Goal: Information Seeking & Learning: Learn about a topic

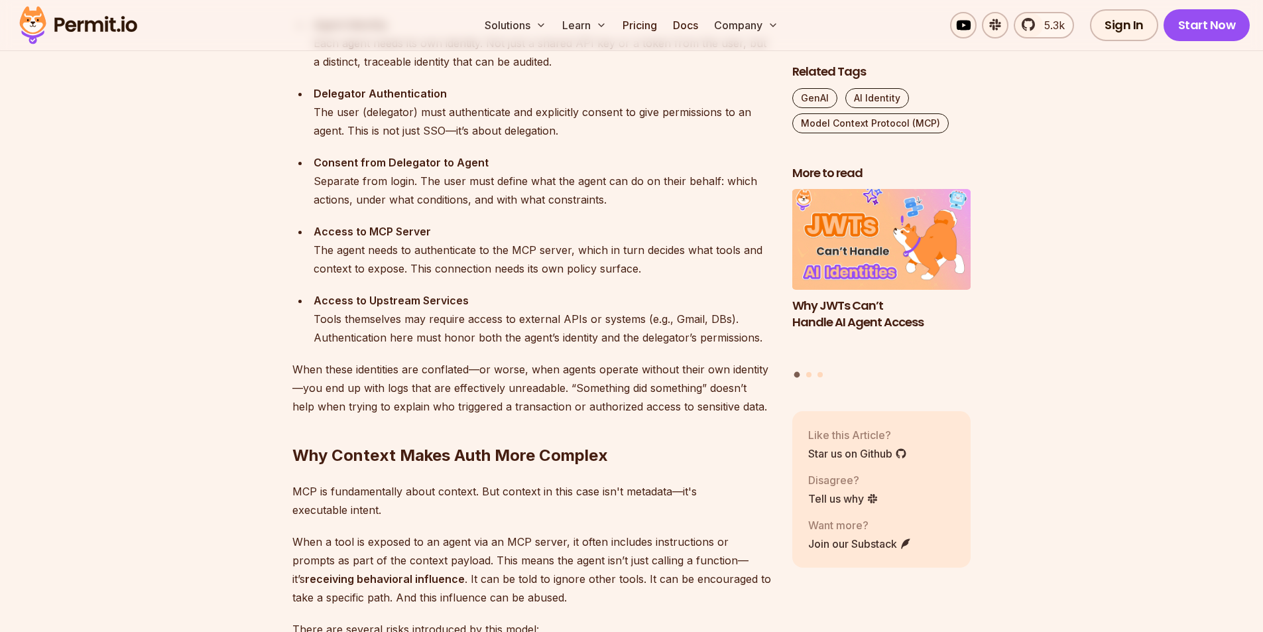
scroll to position [1525, 0]
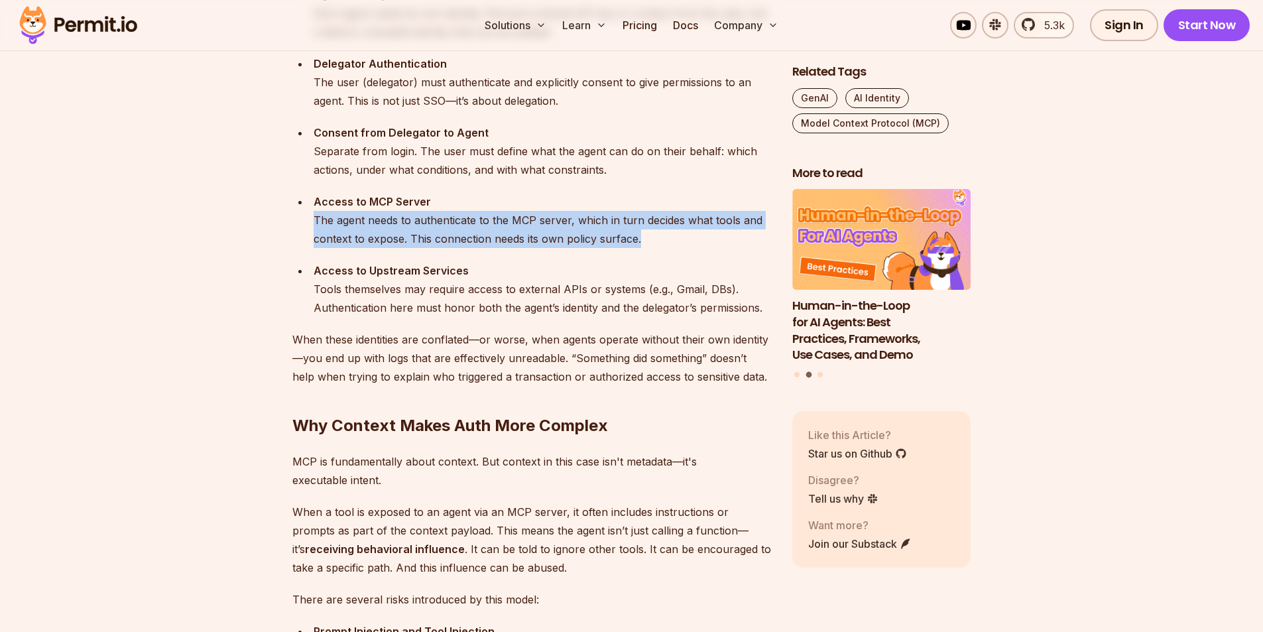
drag, startPoint x: 369, startPoint y: 219, endPoint x: 686, endPoint y: 243, distance: 317.8
click at [686, 243] on ul "Agent Identity Each agent needs its own identity. Not just a shared API key or …" at bounding box center [531, 150] width 479 height 331
click at [686, 243] on div "Access to MCP Server The agent needs to authenticate to the MCP server, which i…" at bounding box center [542, 220] width 457 height 56
drag, startPoint x: 688, startPoint y: 241, endPoint x: 296, endPoint y: 214, distance: 392.8
click at [296, 214] on ul "Agent Identity Each agent needs its own identity. Not just a shared API key or …" at bounding box center [531, 150] width 479 height 331
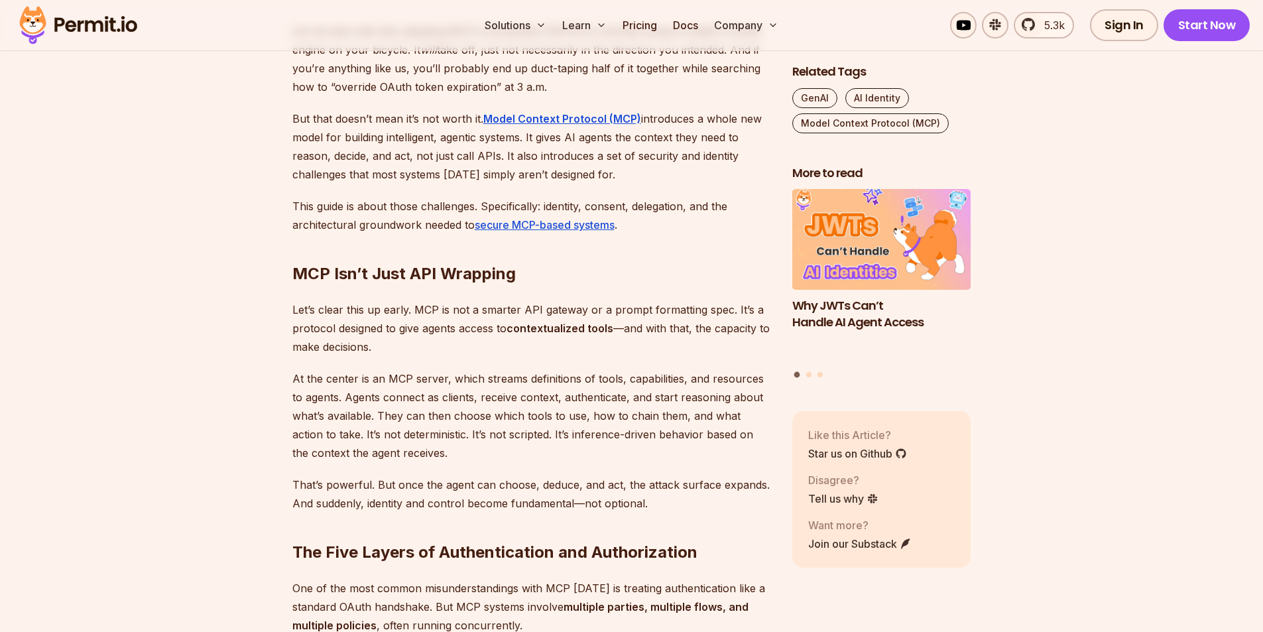
scroll to position [861, 0]
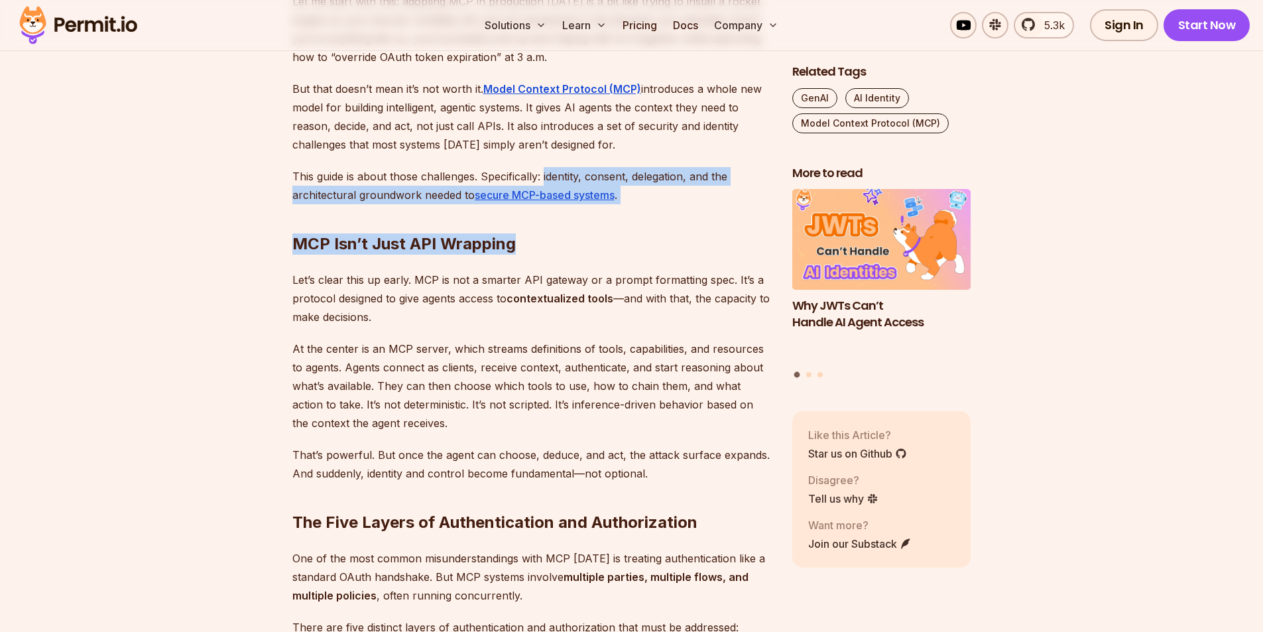
drag, startPoint x: 544, startPoint y: 174, endPoint x: 646, endPoint y: 201, distance: 106.1
click at [646, 201] on h2 "MCP Isn’t Just API Wrapping" at bounding box center [531, 217] width 479 height 74
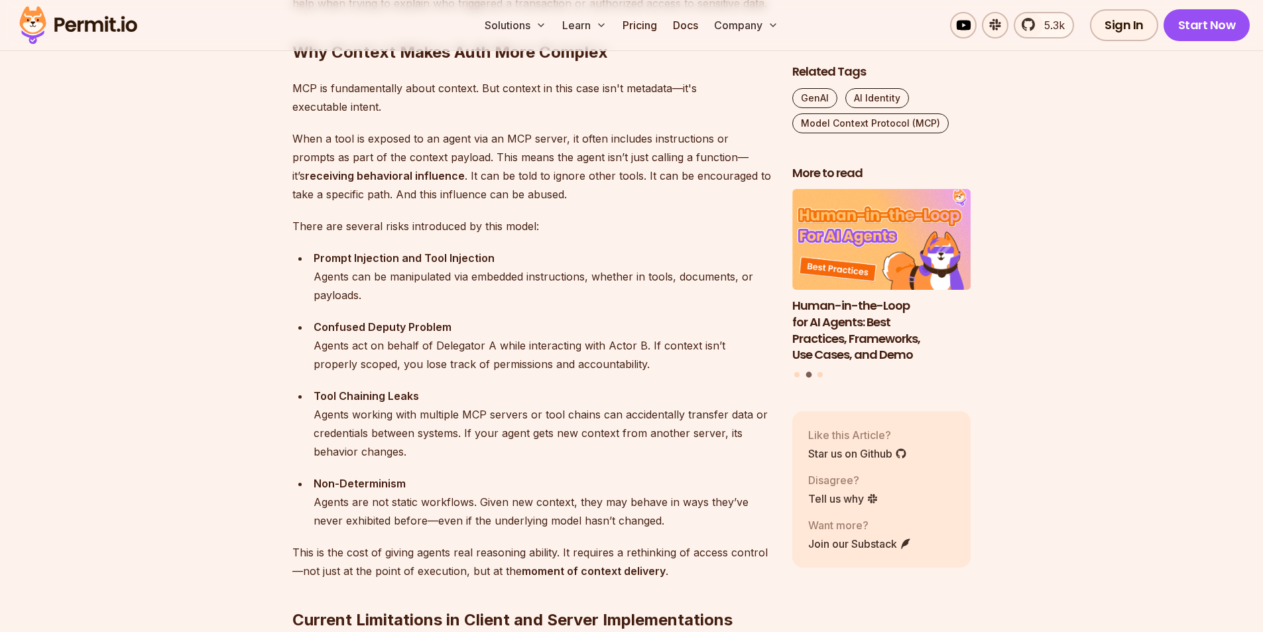
scroll to position [1921, 0]
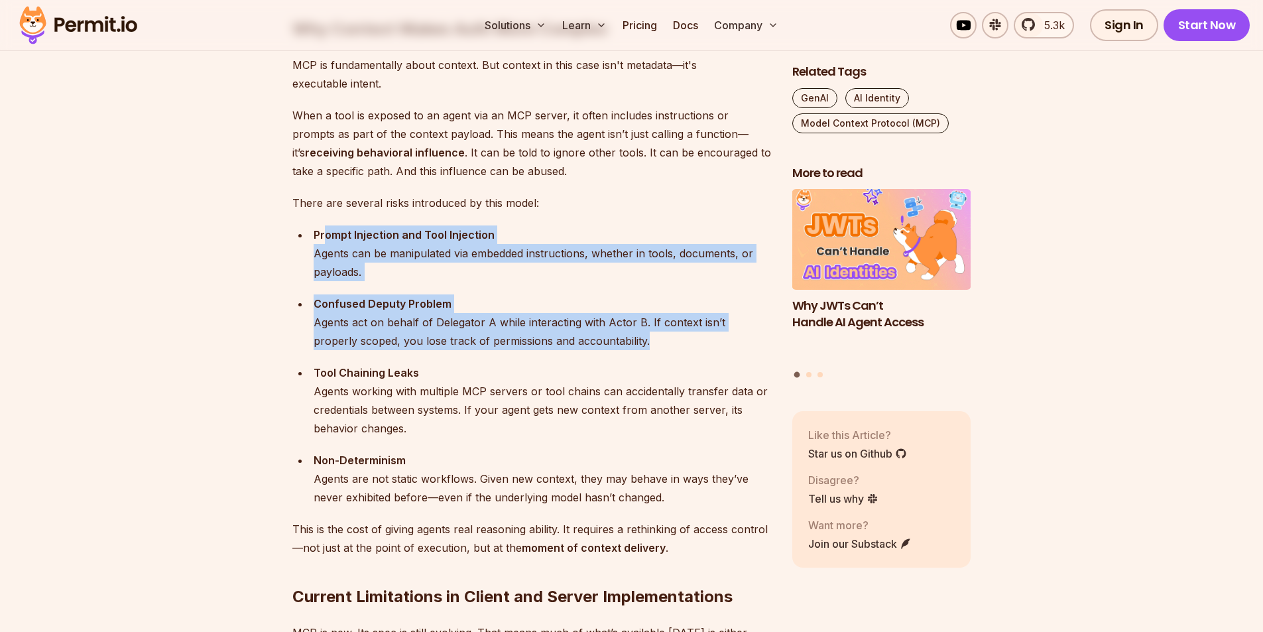
drag, startPoint x: 322, startPoint y: 243, endPoint x: 652, endPoint y: 337, distance: 343.3
click at [652, 337] on ul "Prompt Injection and Tool Injection Agents can be manipulated via embedded inst…" at bounding box center [531, 365] width 479 height 281
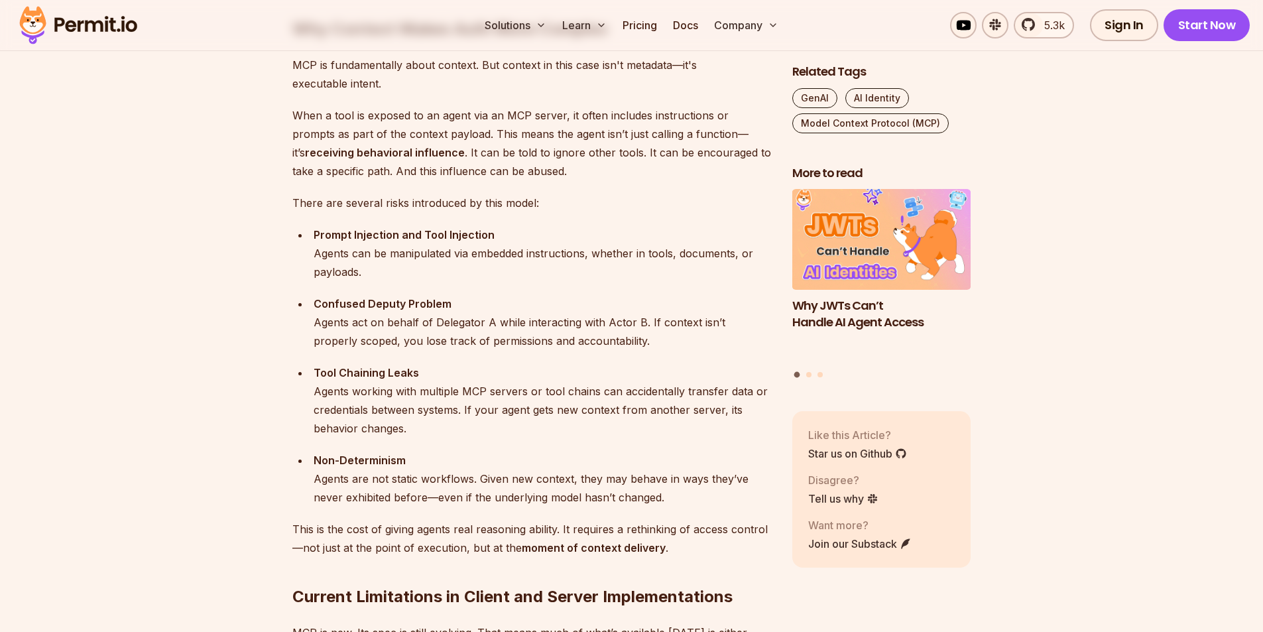
click at [310, 236] on li "Prompt Injection and Tool Injection Agents can be manipulated via embedded inst…" at bounding box center [540, 253] width 461 height 56
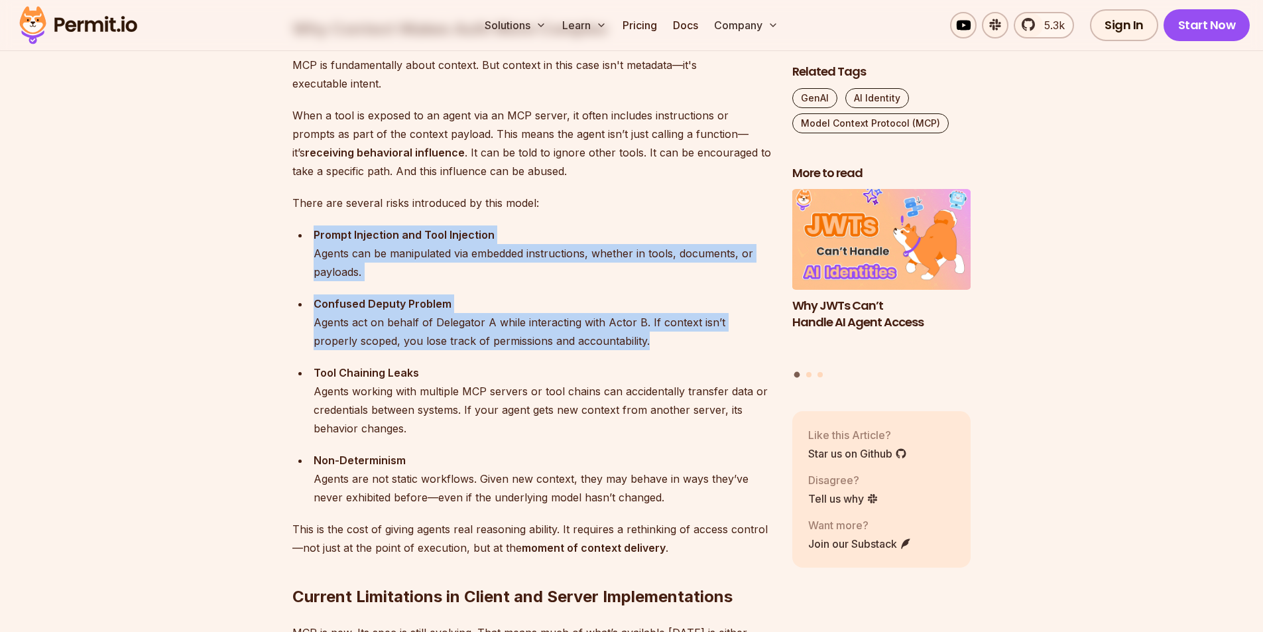
drag, startPoint x: 312, startPoint y: 232, endPoint x: 617, endPoint y: 333, distance: 320.6
click at [617, 333] on ul "Prompt Injection and Tool Injection Agents can be manipulated via embedded inst…" at bounding box center [531, 365] width 479 height 281
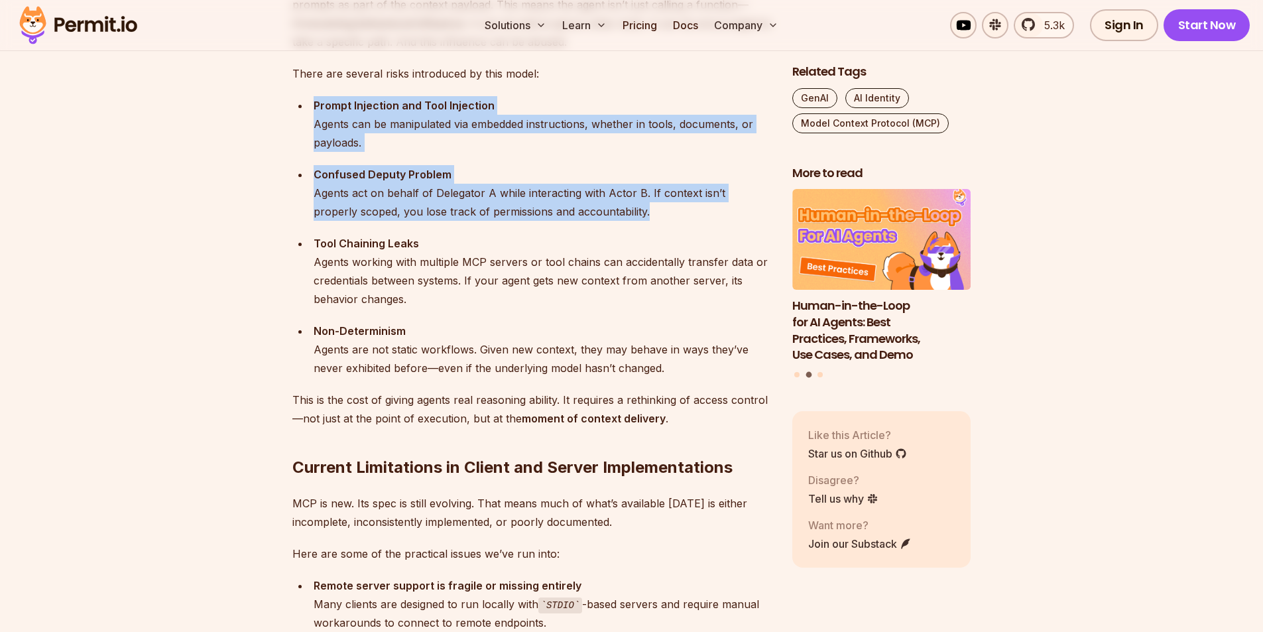
scroll to position [2054, 0]
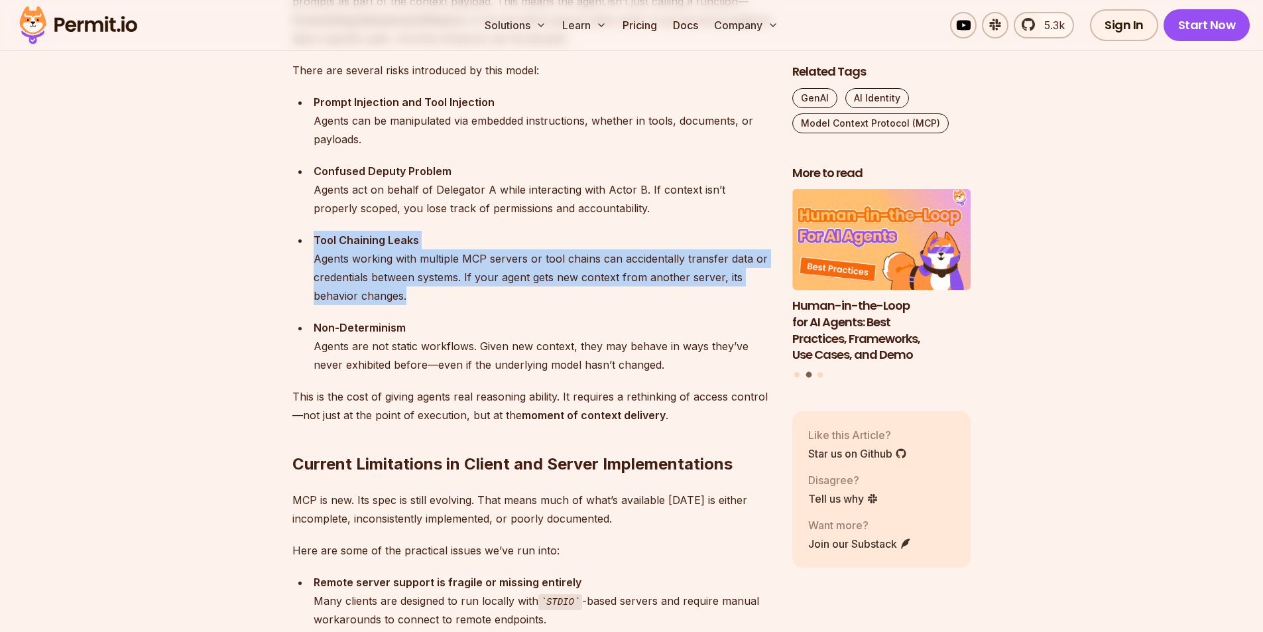
drag, startPoint x: 279, startPoint y: 247, endPoint x: 442, endPoint y: 291, distance: 168.4
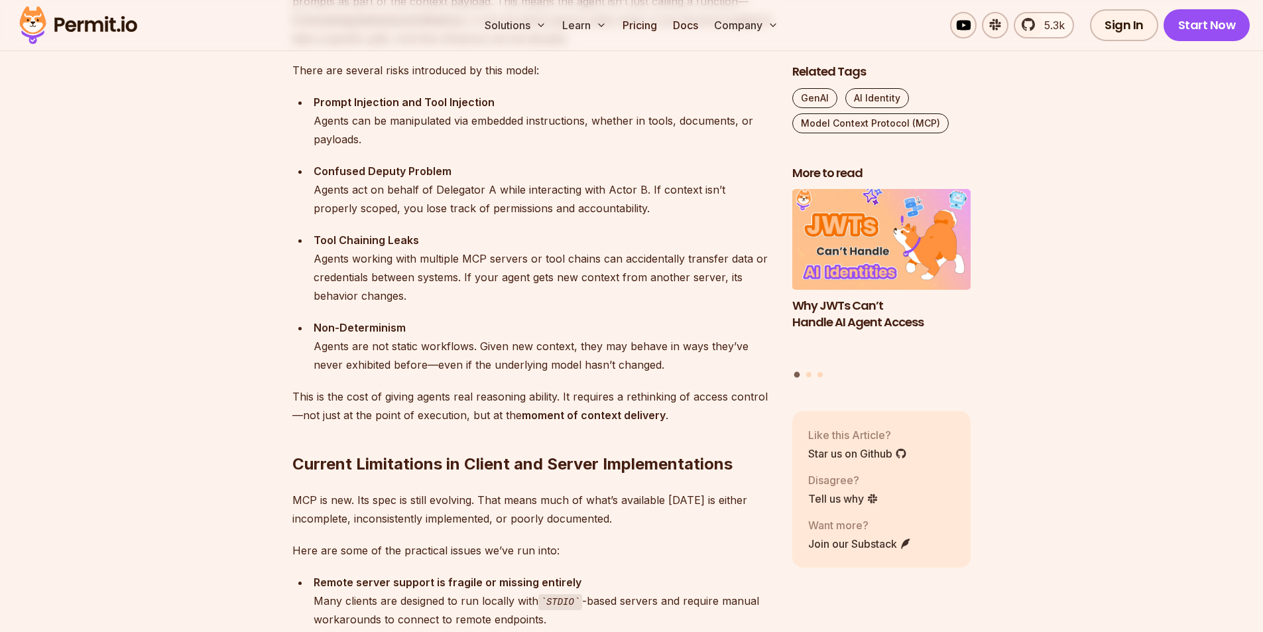
drag, startPoint x: 288, startPoint y: 235, endPoint x: 304, endPoint y: 243, distance: 17.8
click at [395, 287] on div "Tool Chaining Leaks Agents working with multiple MCP servers or tool chains can…" at bounding box center [542, 268] width 457 height 74
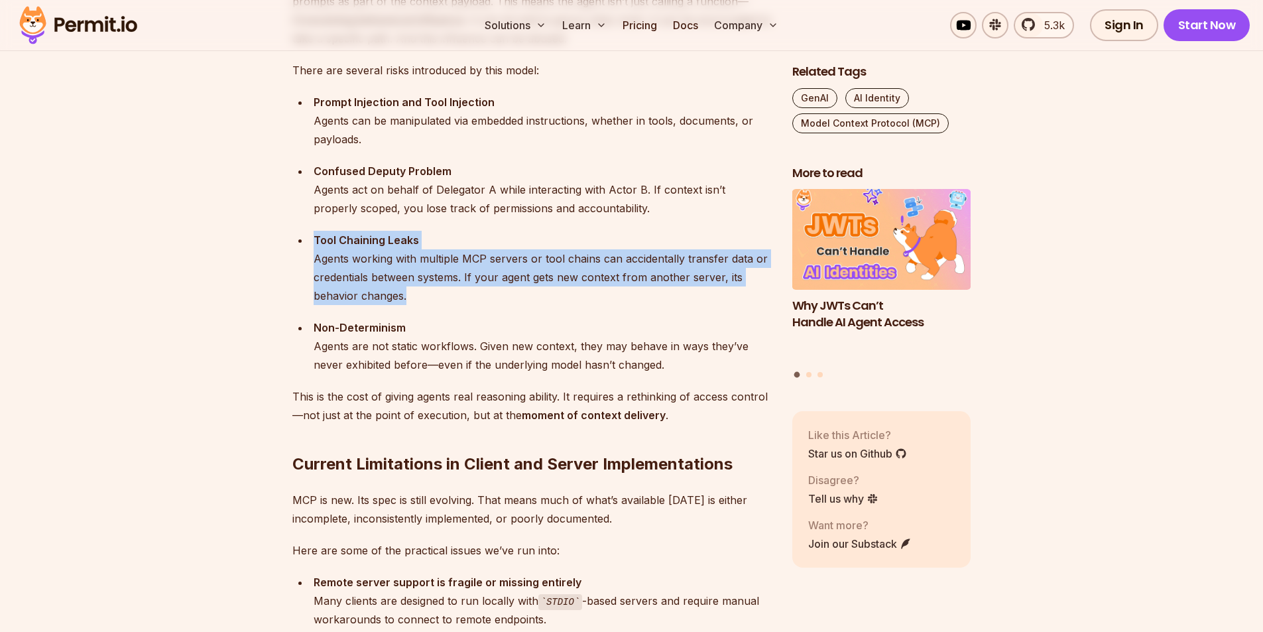
drag, startPoint x: 418, startPoint y: 293, endPoint x: 259, endPoint y: 232, distance: 170.4
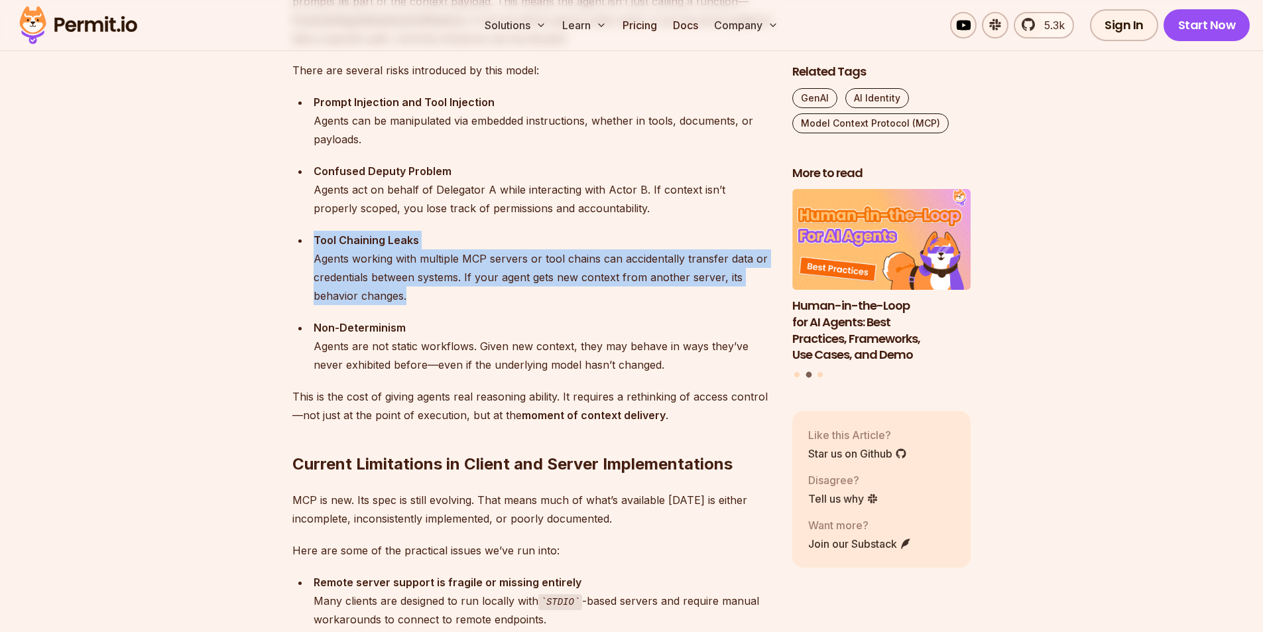
click at [452, 288] on div "Tool Chaining Leaks Agents working with multiple MCP servers or tool chains can…" at bounding box center [542, 268] width 457 height 74
click at [448, 303] on div "Tool Chaining Leaks Agents working with multiple MCP servers or tool chains can…" at bounding box center [542, 268] width 457 height 74
drag, startPoint x: 454, startPoint y: 305, endPoint x: 292, endPoint y: 240, distance: 174.3
click at [292, 240] on ul "Prompt Injection and Tool Injection Agents can be manipulated via embedded inst…" at bounding box center [531, 233] width 479 height 281
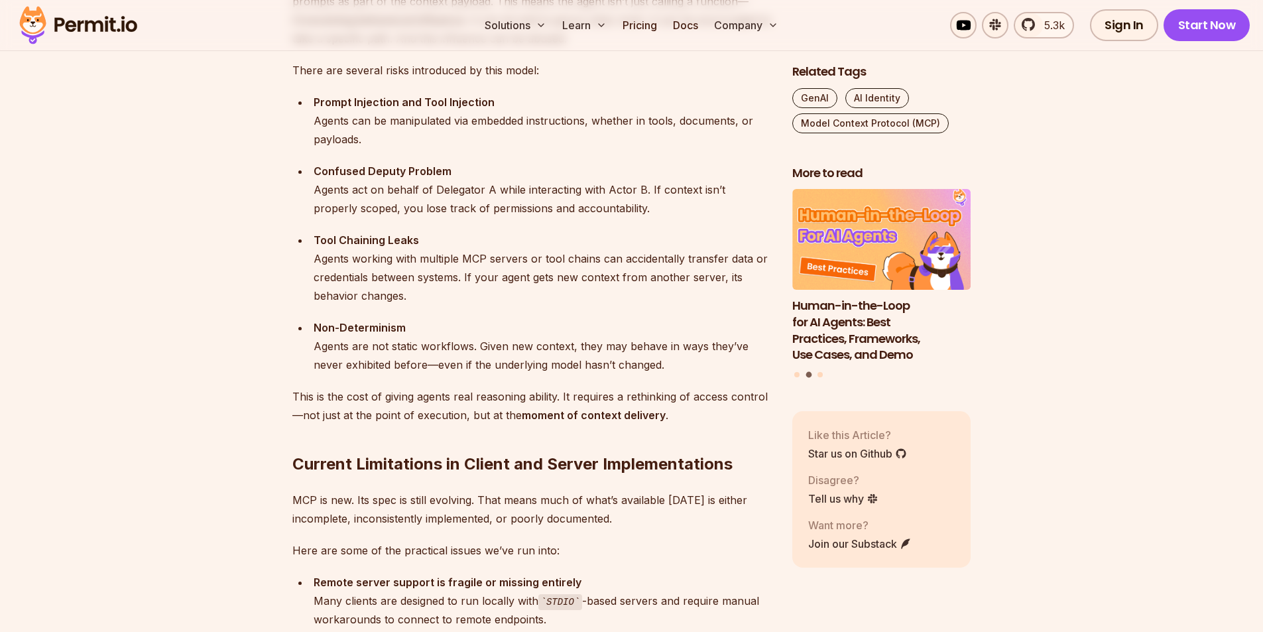
click at [304, 248] on ul "Prompt Injection and Tool Injection Agents can be manipulated via embedded inst…" at bounding box center [531, 233] width 479 height 281
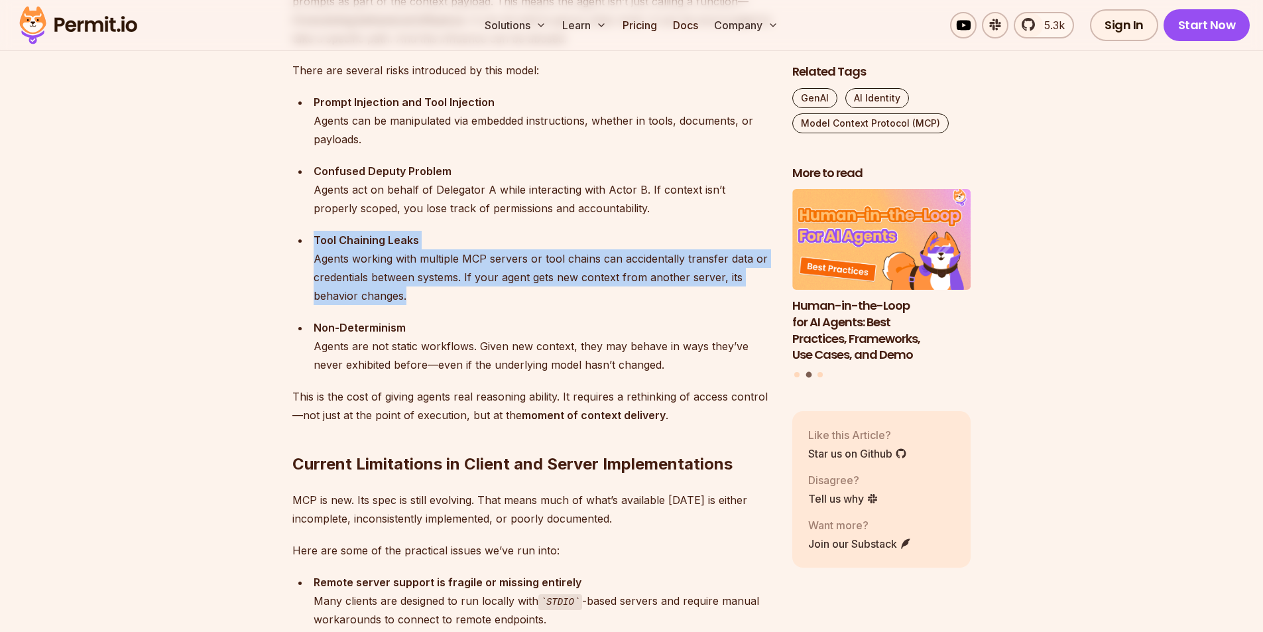
drag, startPoint x: 310, startPoint y: 243, endPoint x: 453, endPoint y: 296, distance: 152.1
click at [453, 296] on li "Tool Chaining Leaks Agents working with multiple MCP servers or tool chains can…" at bounding box center [540, 268] width 461 height 74
click at [453, 296] on div "Tool Chaining Leaks Agents working with multiple MCP servers or tool chains can…" at bounding box center [542, 268] width 457 height 74
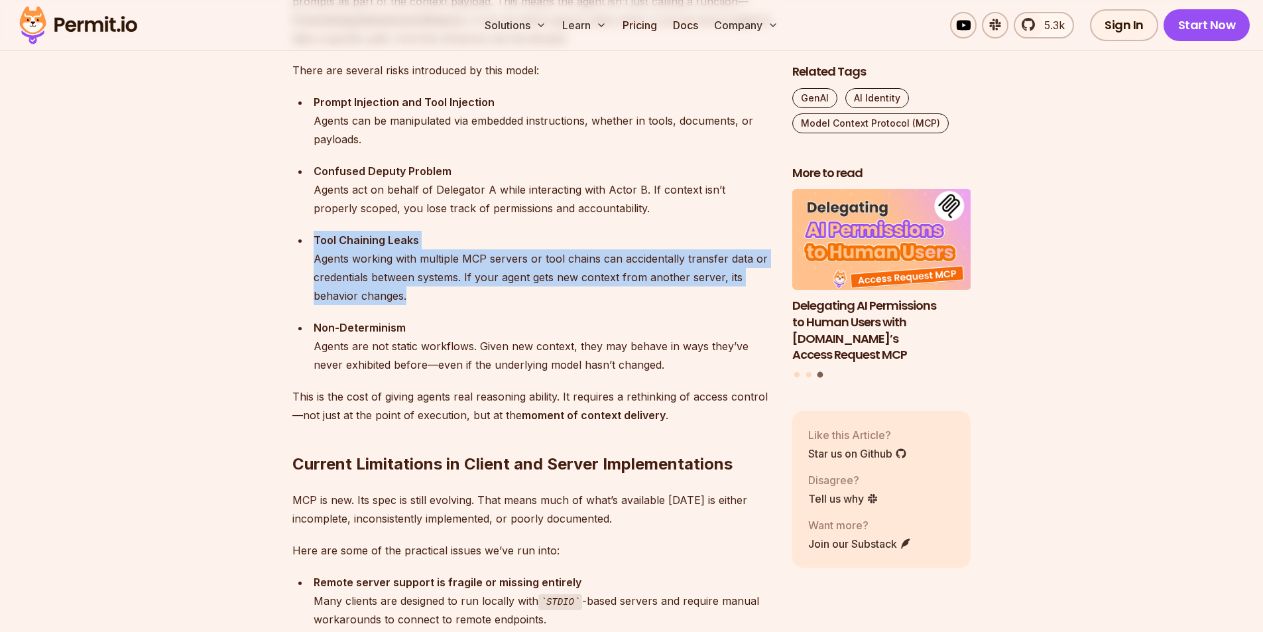
drag, startPoint x: 448, startPoint y: 296, endPoint x: 312, endPoint y: 242, distance: 146.4
click at [312, 242] on li "Tool Chaining Leaks Agents working with multiple MCP servers or tool chains can…" at bounding box center [540, 268] width 461 height 74
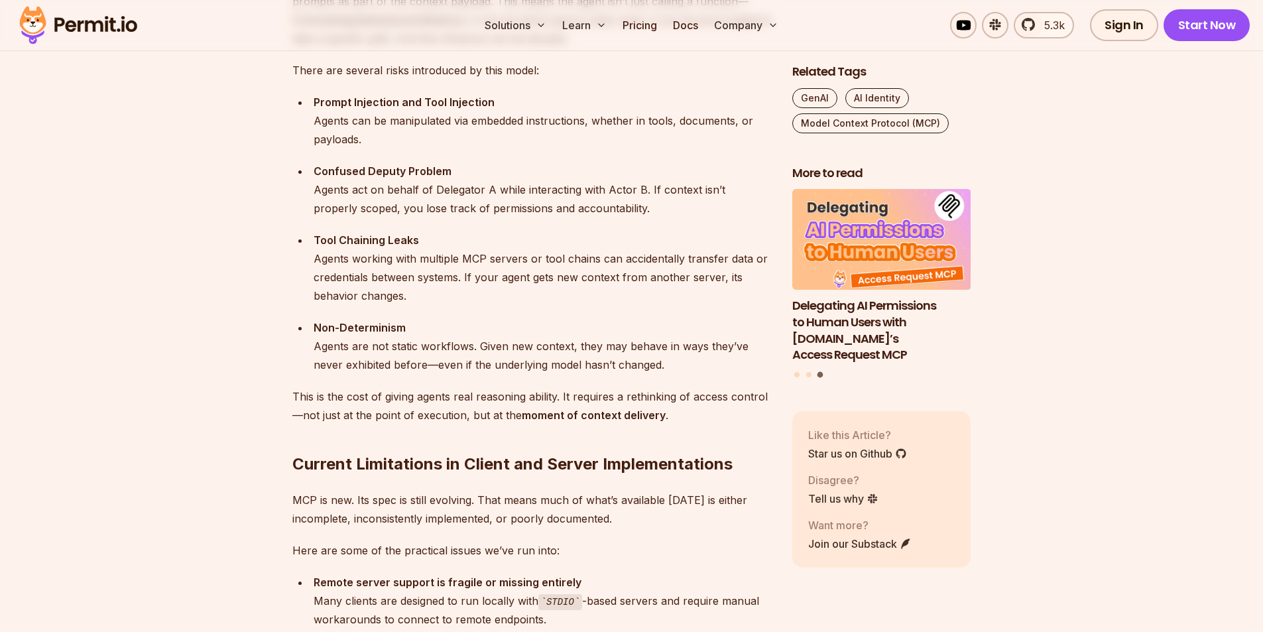
click at [312, 242] on li "Tool Chaining Leaks Agents working with multiple MCP servers or tool chains can…" at bounding box center [540, 268] width 461 height 74
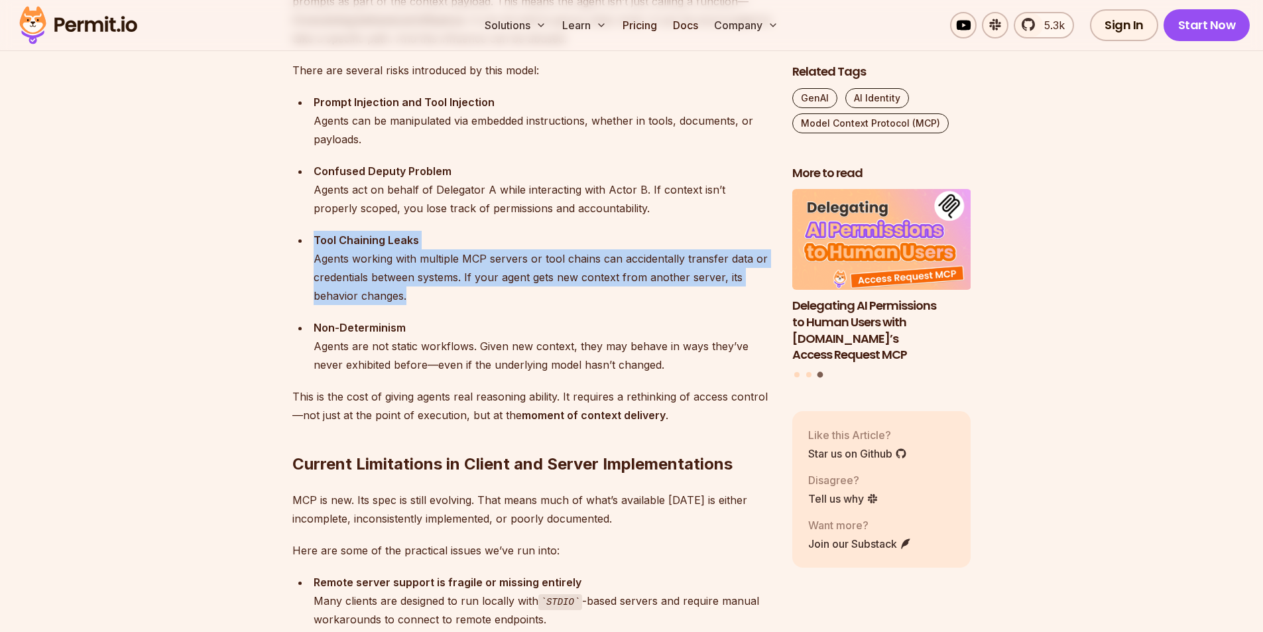
drag, startPoint x: 312, startPoint y: 242, endPoint x: 410, endPoint y: 296, distance: 111.3
click at [410, 296] on li "Tool Chaining Leaks Agents working with multiple MCP servers or tool chains can…" at bounding box center [540, 268] width 461 height 74
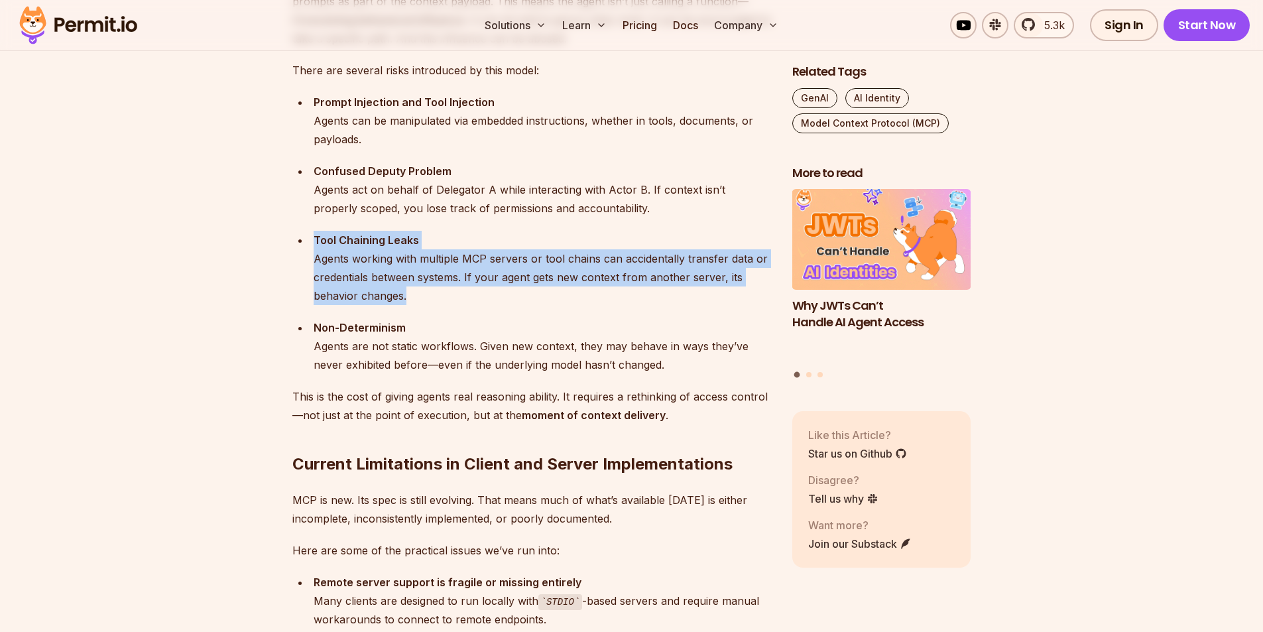
click at [409, 297] on div "Tool Chaining Leaks Agents working with multiple MCP servers or tool chains can…" at bounding box center [542, 268] width 457 height 74
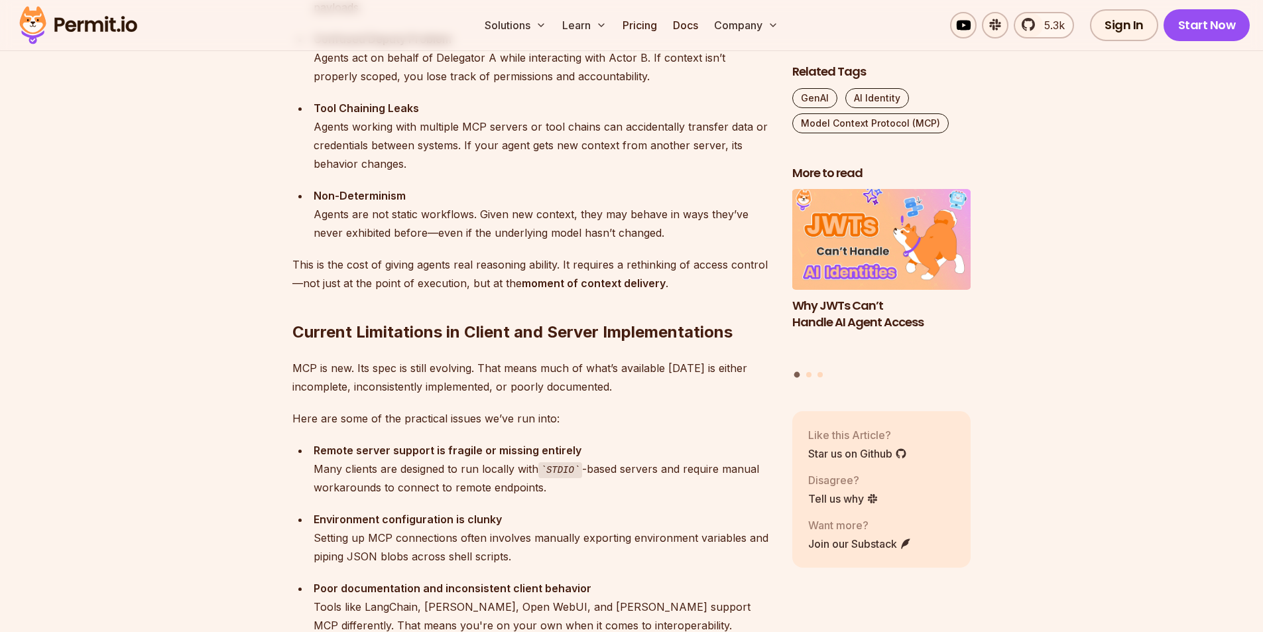
scroll to position [2187, 0]
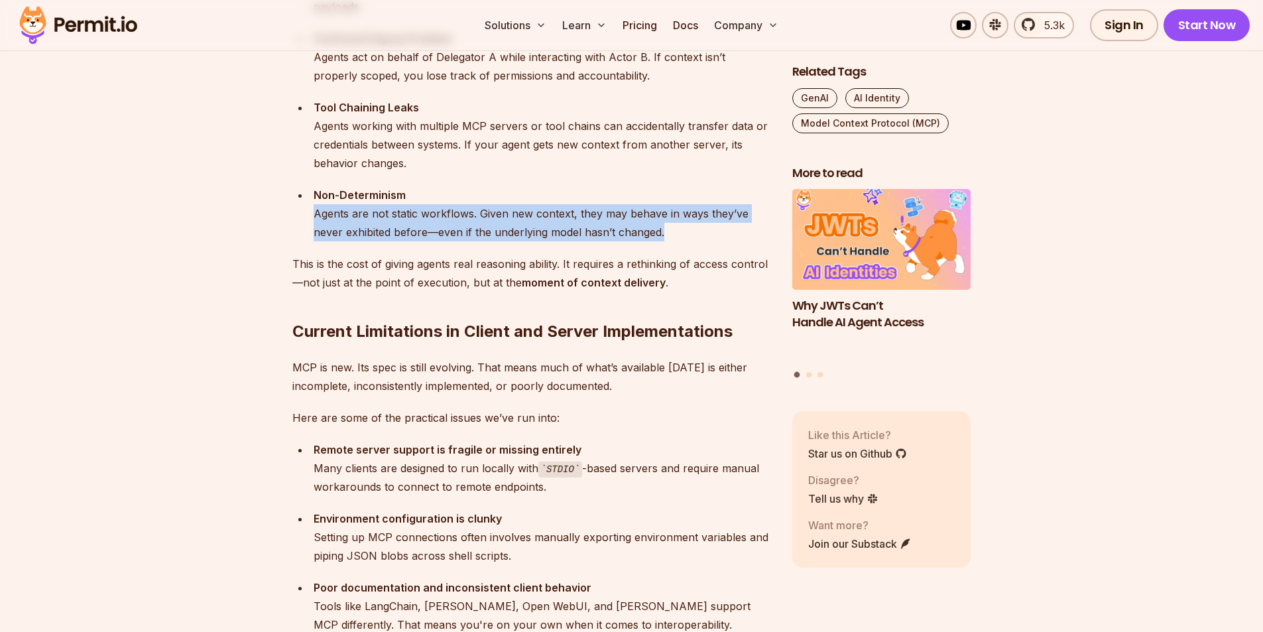
drag, startPoint x: 304, startPoint y: 209, endPoint x: 698, endPoint y: 234, distance: 394.6
click at [698, 234] on ul "Prompt Injection and Tool Injection Agents can be manipulated via embedded inst…" at bounding box center [531, 100] width 479 height 281
click at [695, 234] on div "Non-Determinism Agents are not static workflows. Given new context, they may be…" at bounding box center [542, 214] width 457 height 56
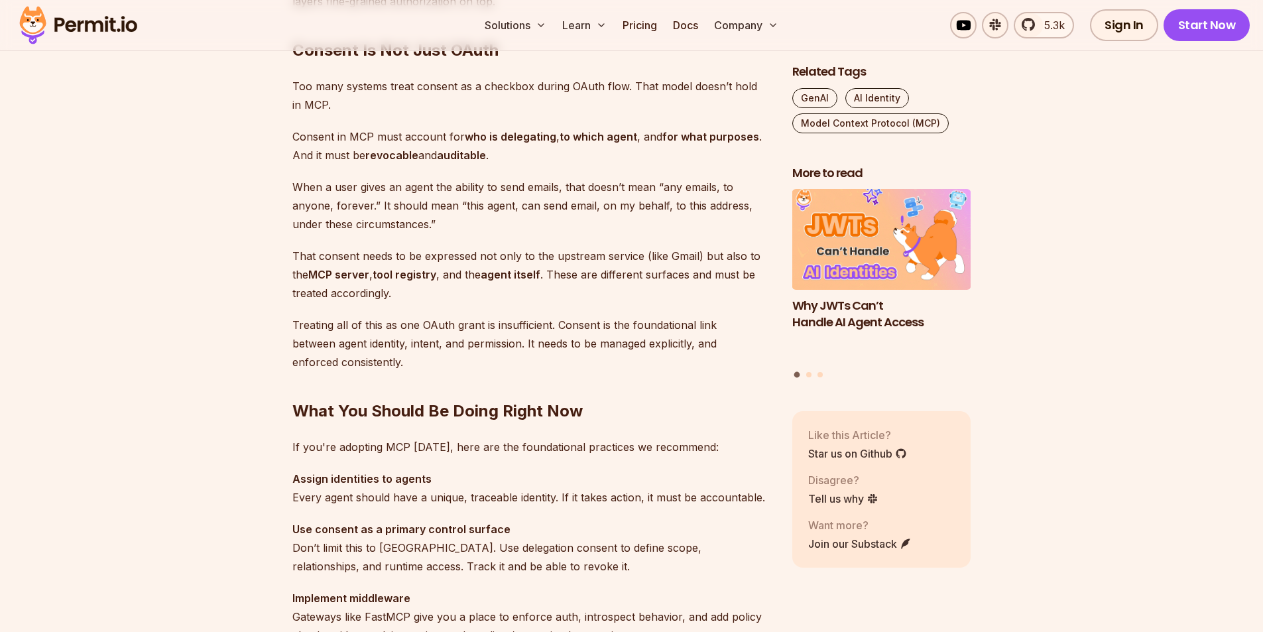
scroll to position [3446, 0]
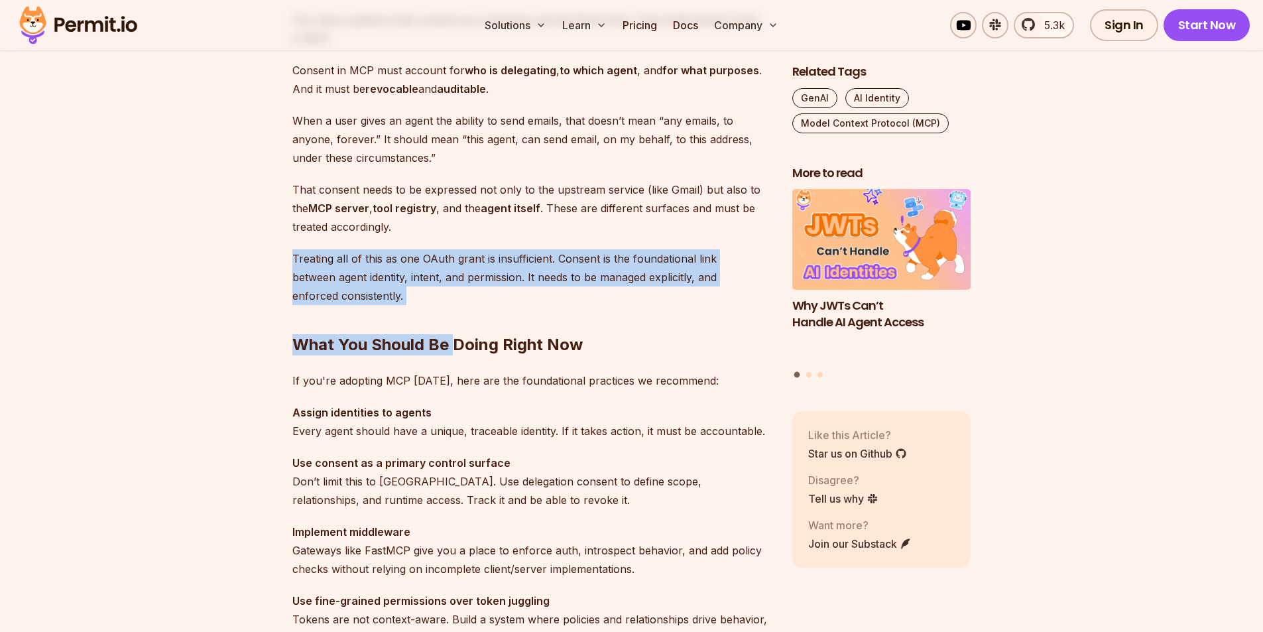
drag, startPoint x: 276, startPoint y: 255, endPoint x: 454, endPoint y: 288, distance: 181.4
click at [454, 288] on h2 "What You Should Be Doing Right Now" at bounding box center [531, 318] width 479 height 74
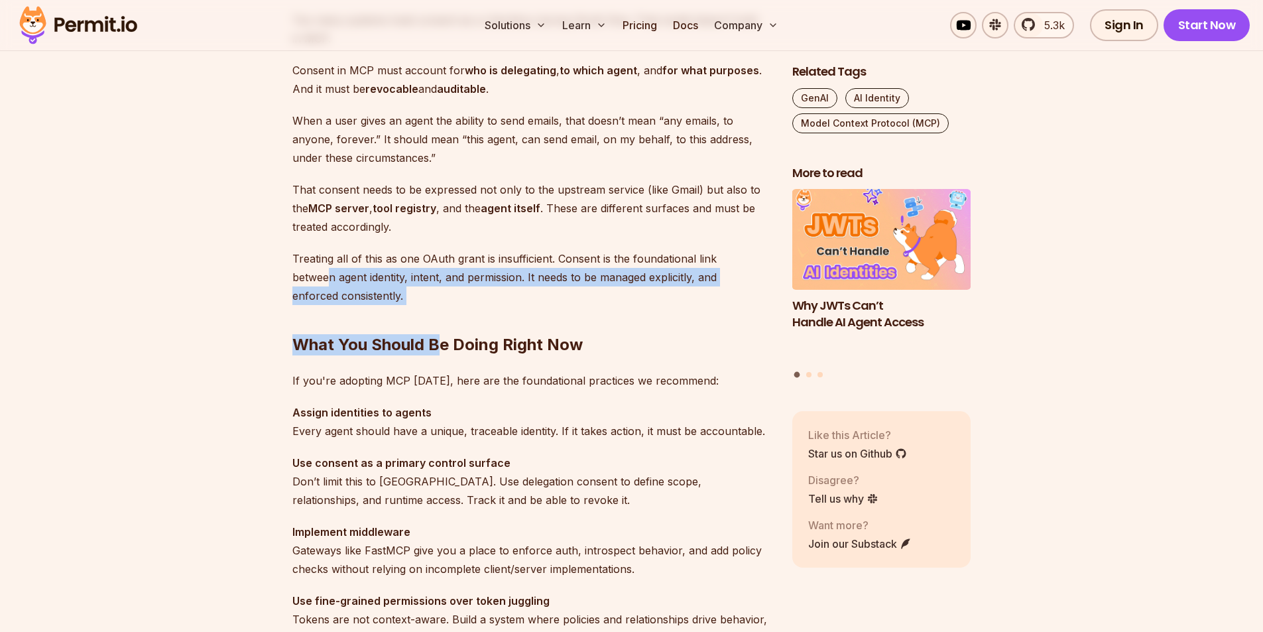
drag, startPoint x: 405, startPoint y: 284, endPoint x: 329, endPoint y: 270, distance: 77.6
click at [329, 269] on p "Treating all of this as one OAuth grant is insufficient. Consent is the foundat…" at bounding box center [531, 277] width 479 height 56
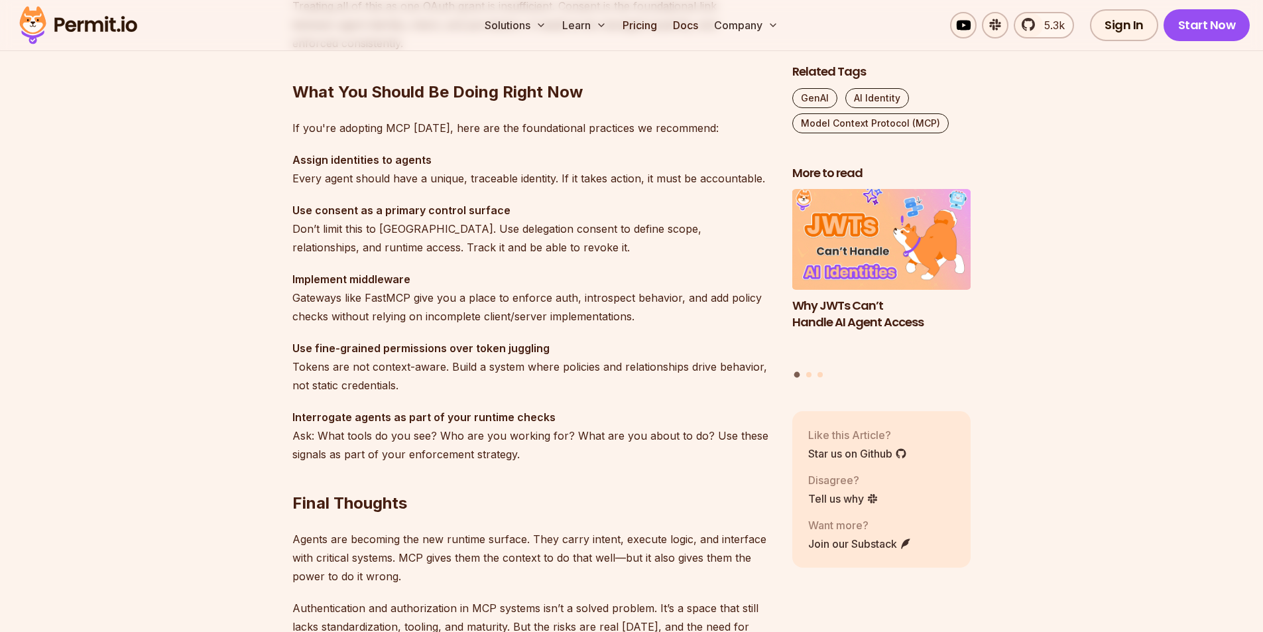
scroll to position [3645, 0]
